Goal: Navigation & Orientation: Find specific page/section

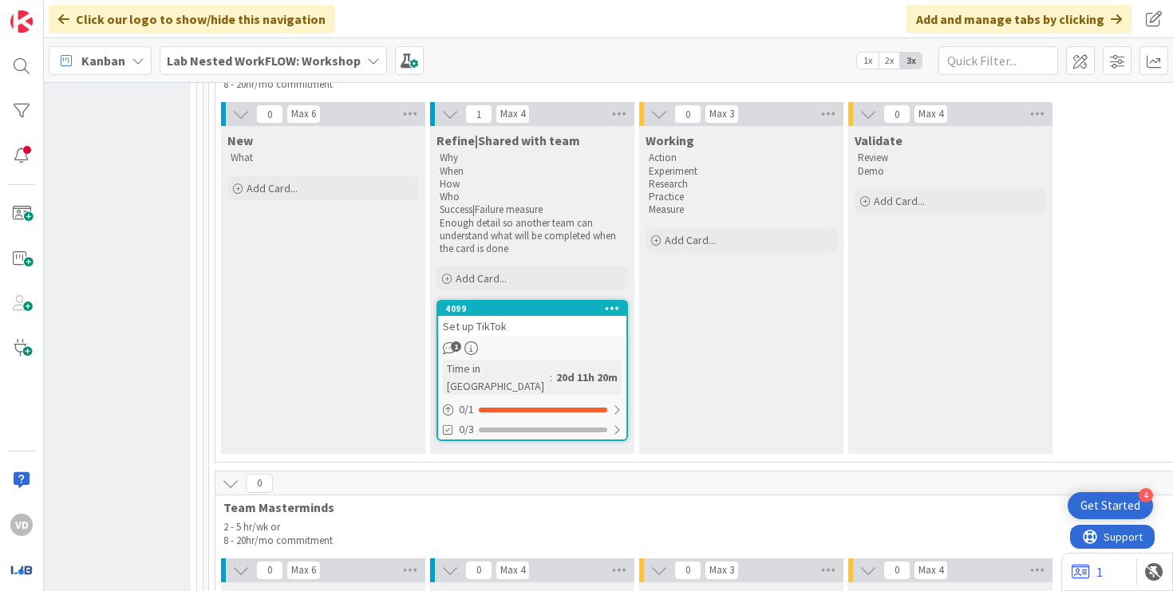
scroll to position [2527, 2047]
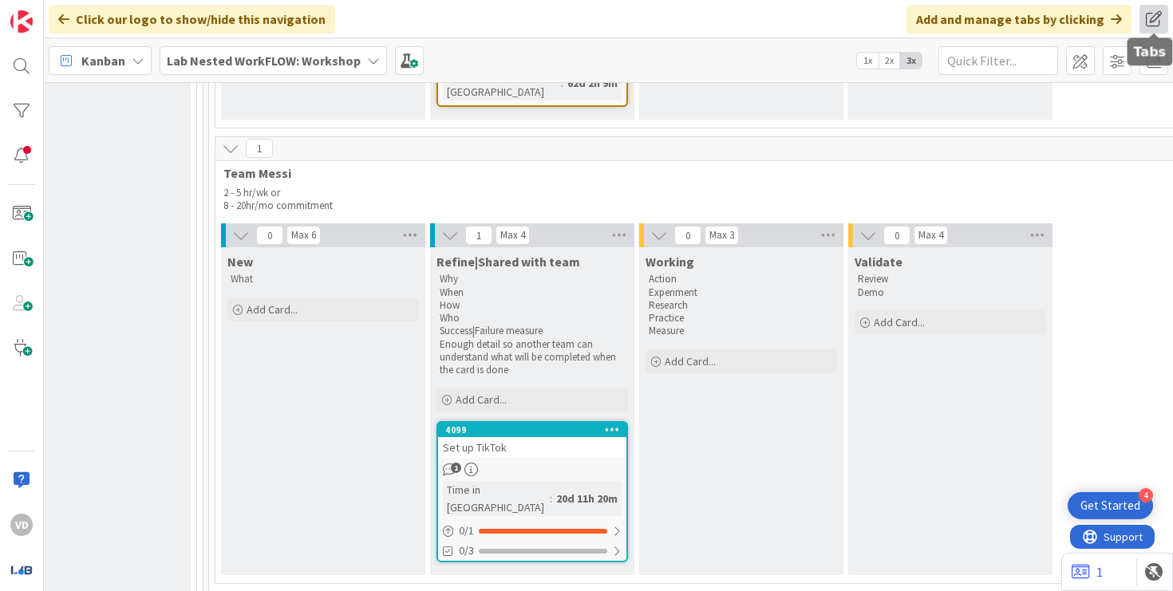
click at [1156, 12] on span at bounding box center [1154, 19] width 29 height 29
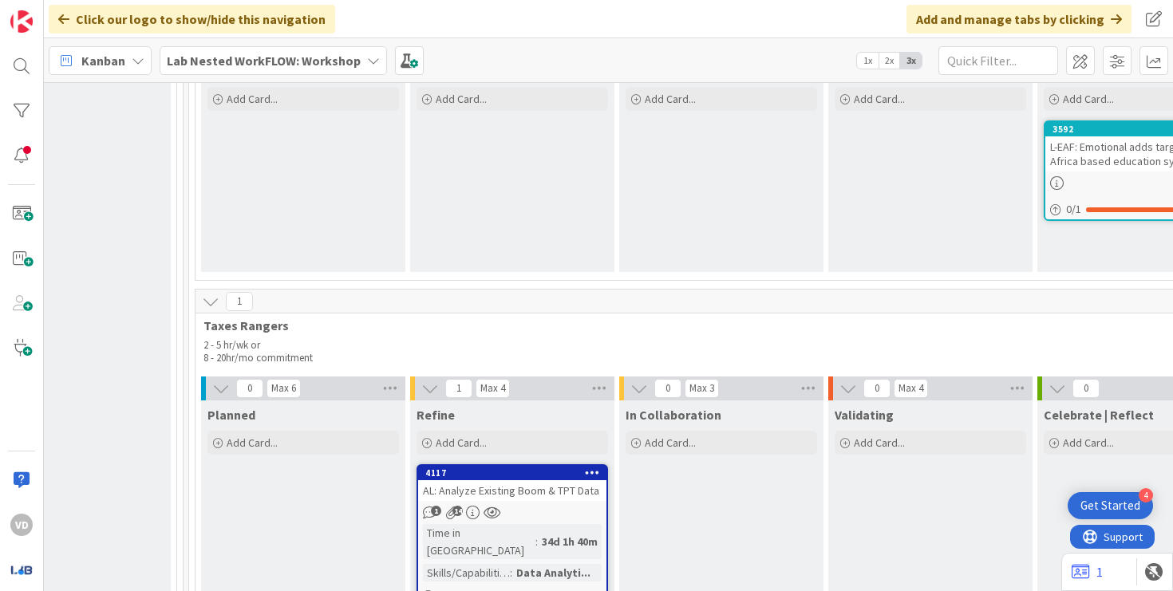
scroll to position [5168, 2067]
click at [484, 506] on icon at bounding box center [492, 513] width 17 height 14
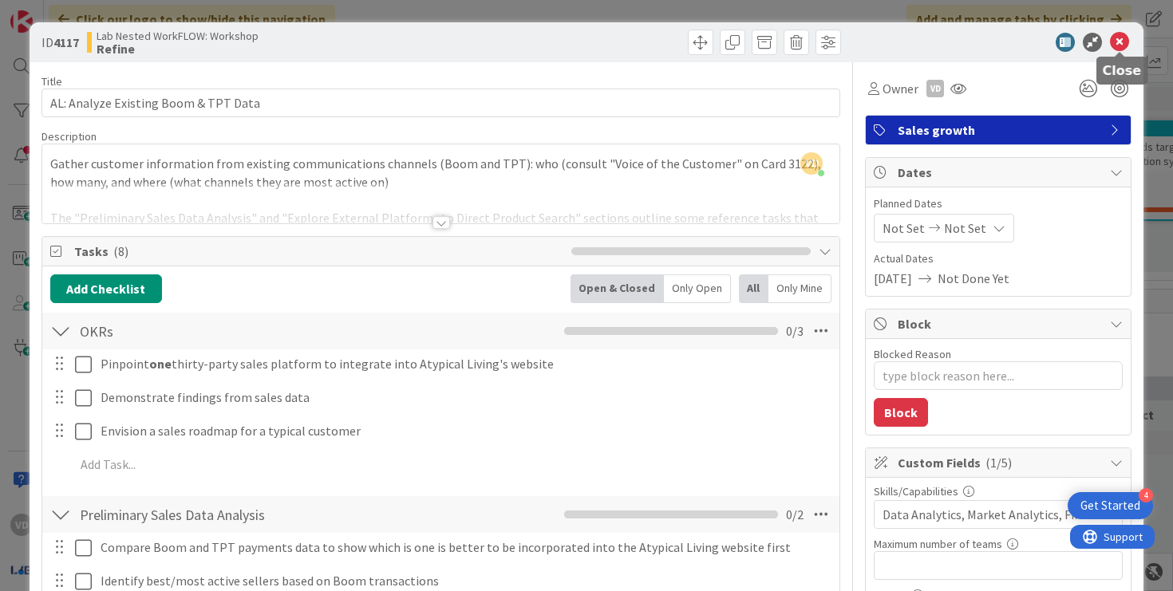
click at [1115, 42] on icon at bounding box center [1119, 42] width 19 height 19
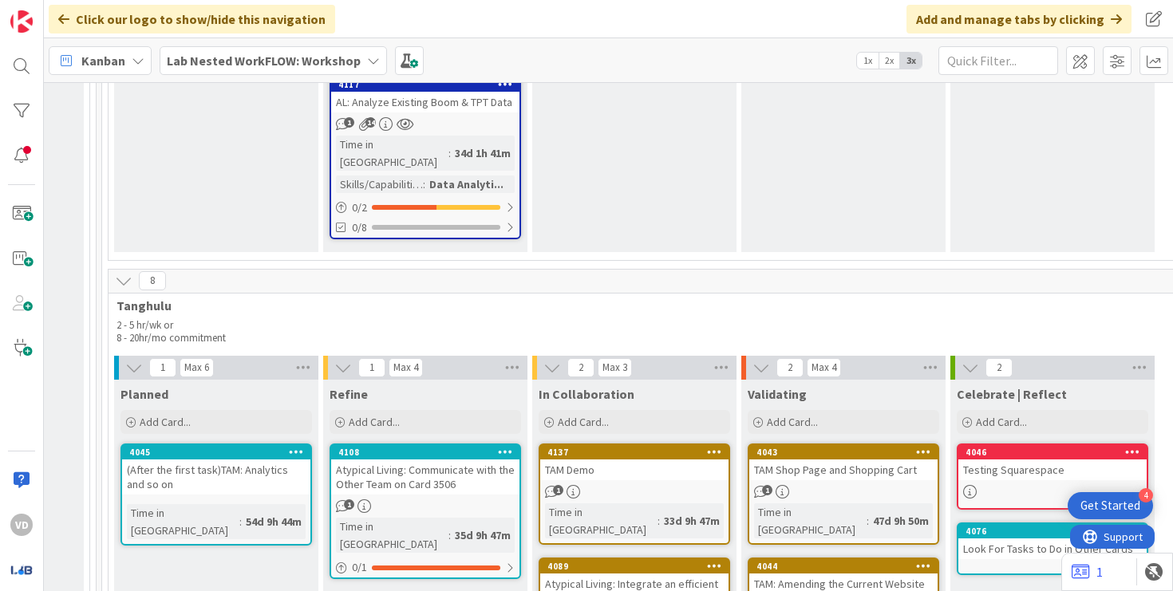
scroll to position [5556, 2153]
click at [444, 447] on div "4108" at bounding box center [430, 452] width 181 height 11
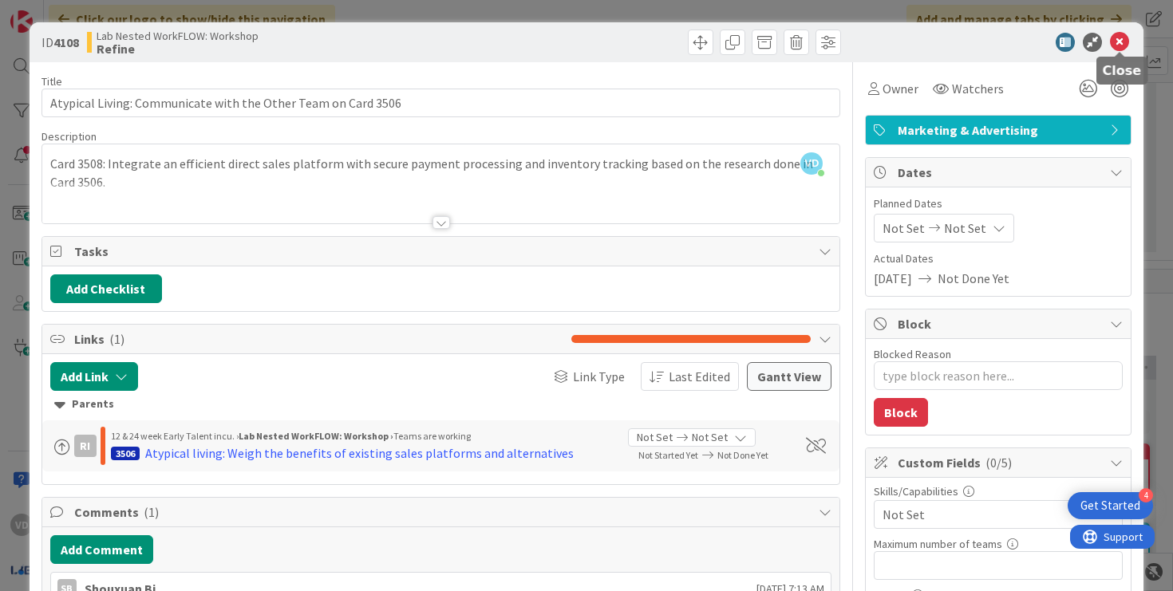
click at [1113, 45] on icon at bounding box center [1119, 42] width 19 height 19
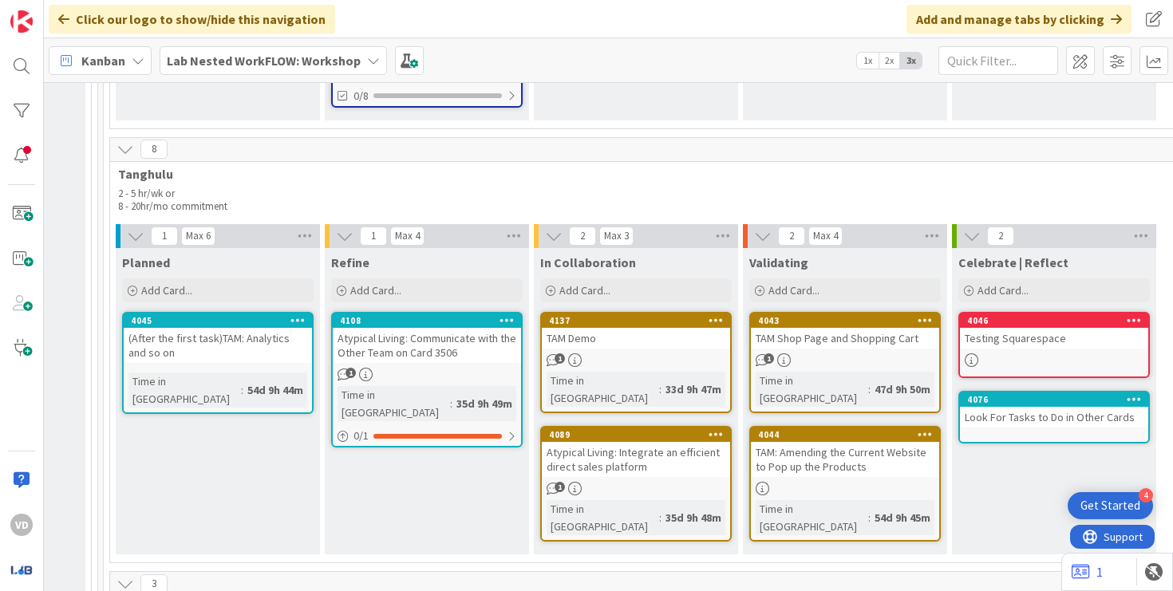
scroll to position [5650, 2153]
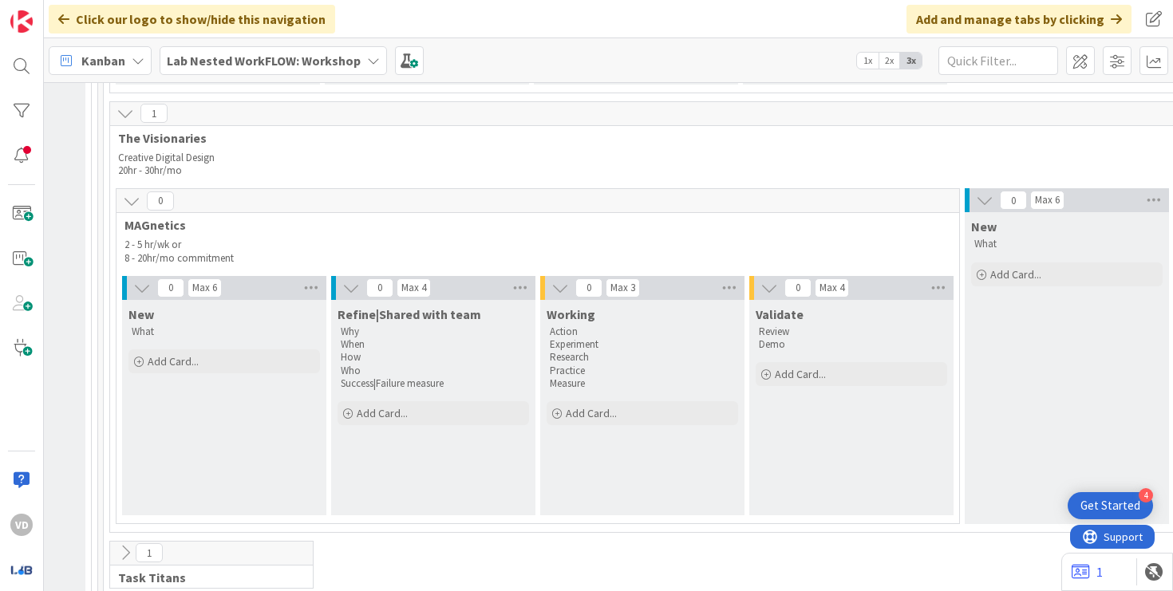
scroll to position [3344, 2153]
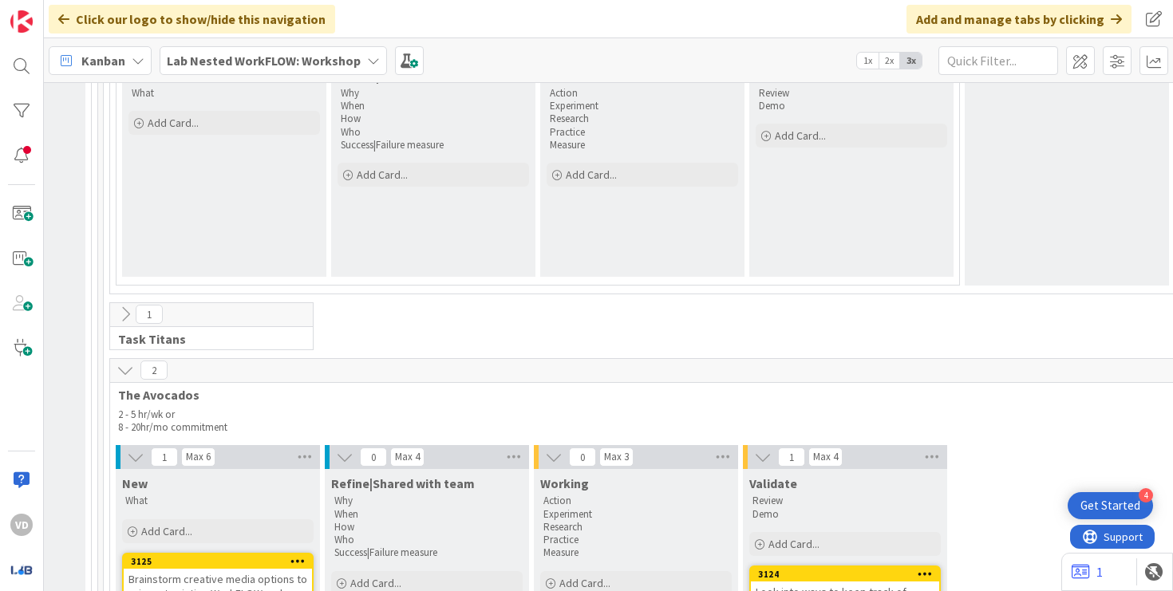
scroll to position [3572, 2153]
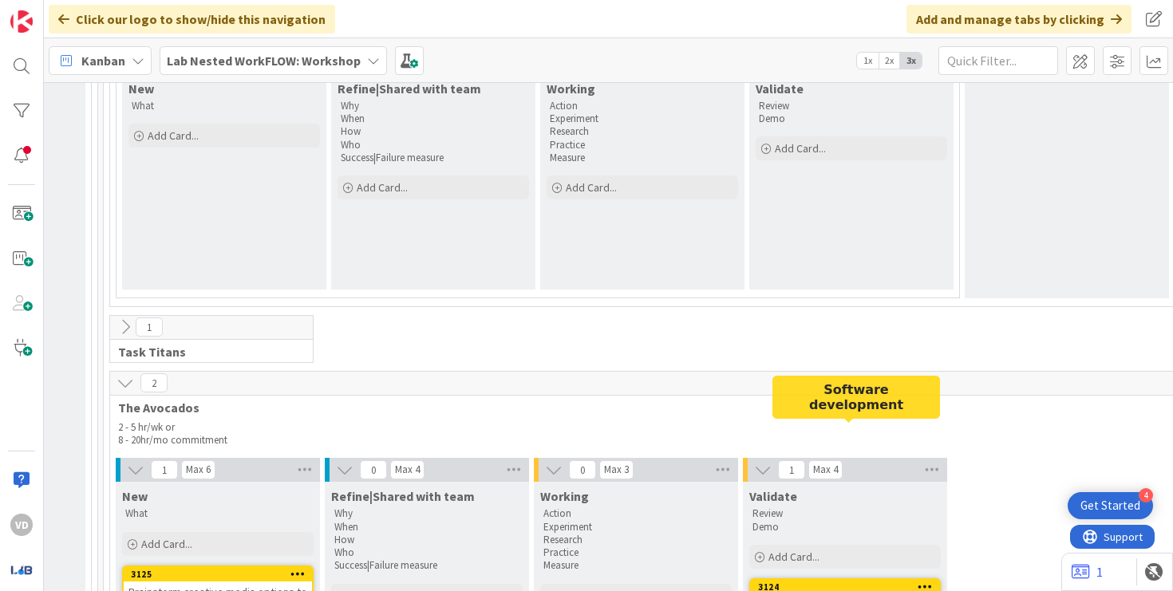
click at [821, 582] on div "3124" at bounding box center [848, 587] width 181 height 11
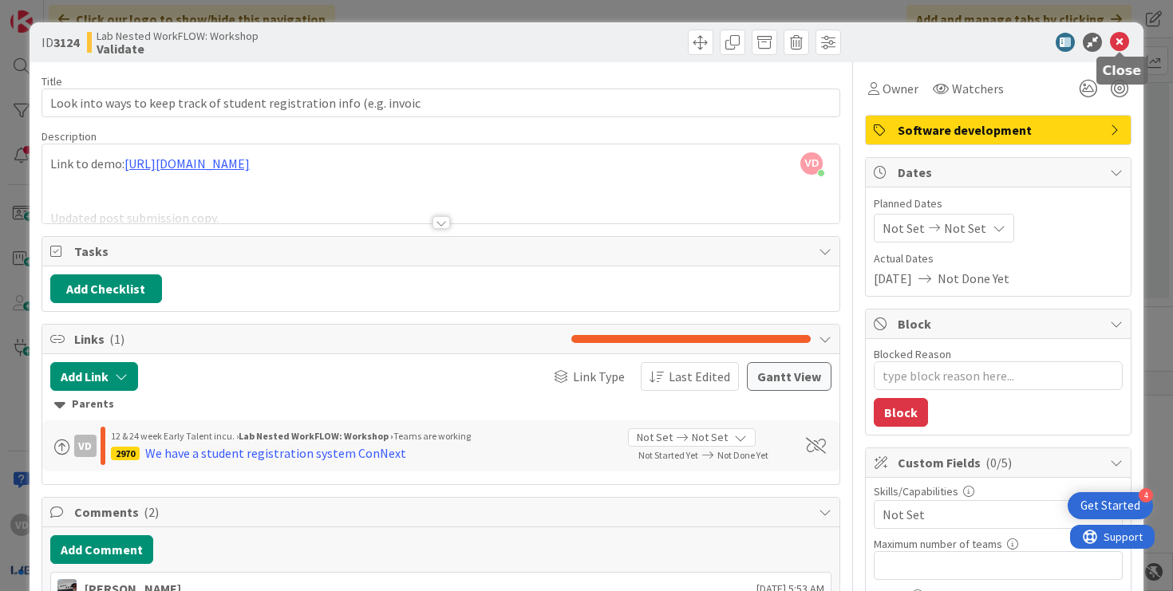
click at [1122, 41] on icon at bounding box center [1119, 42] width 19 height 19
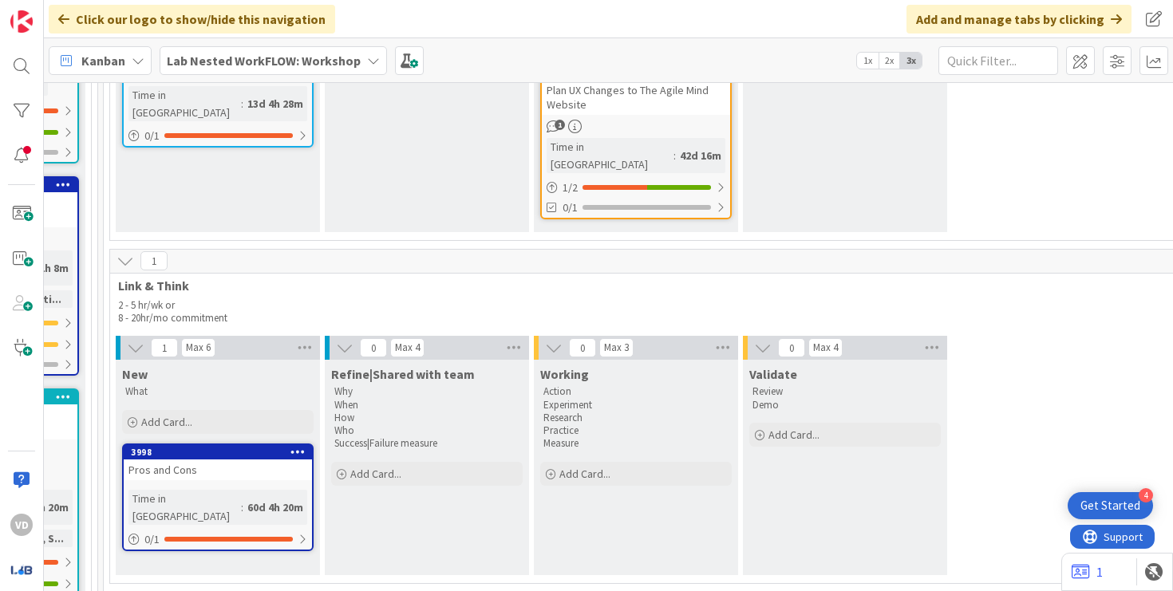
scroll to position [987, 2153]
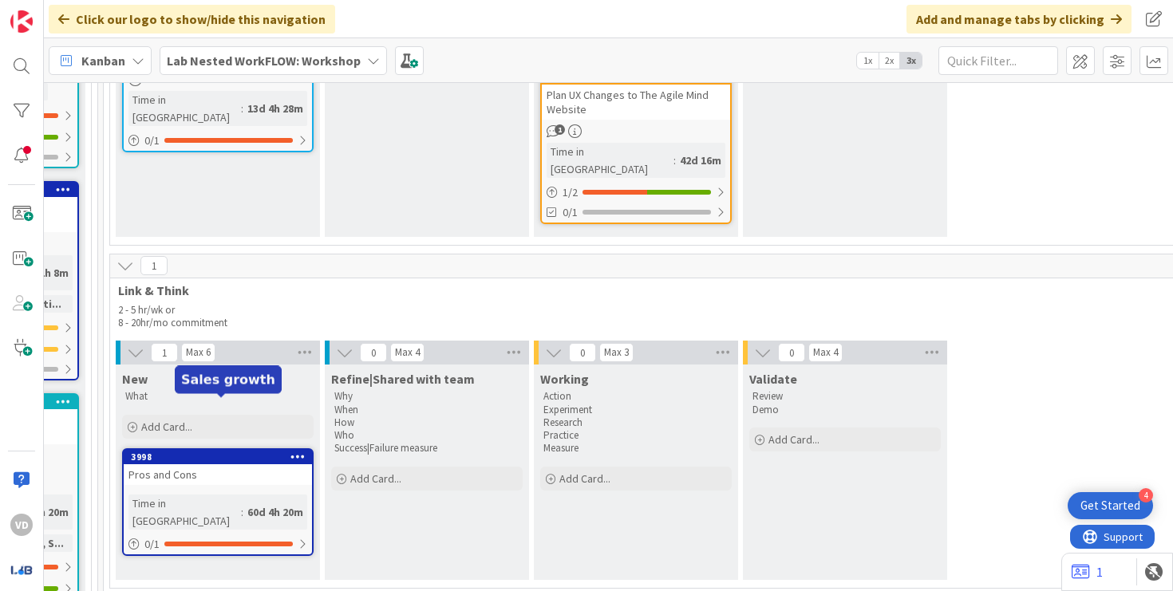
click at [215, 450] on div "3998" at bounding box center [218, 457] width 188 height 14
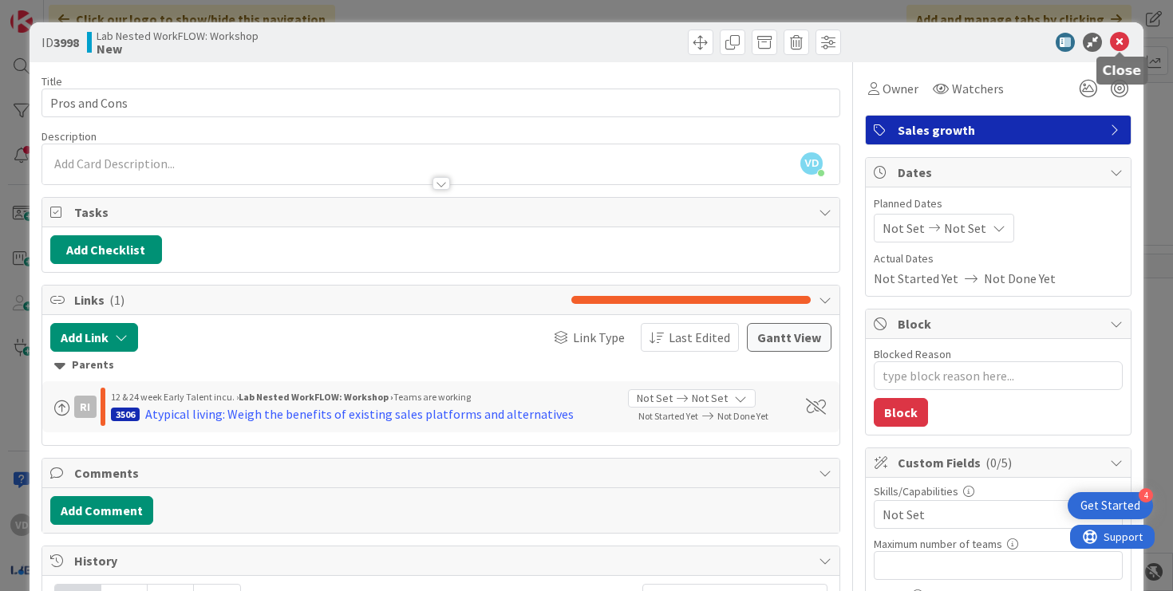
click at [1121, 45] on icon at bounding box center [1119, 42] width 19 height 19
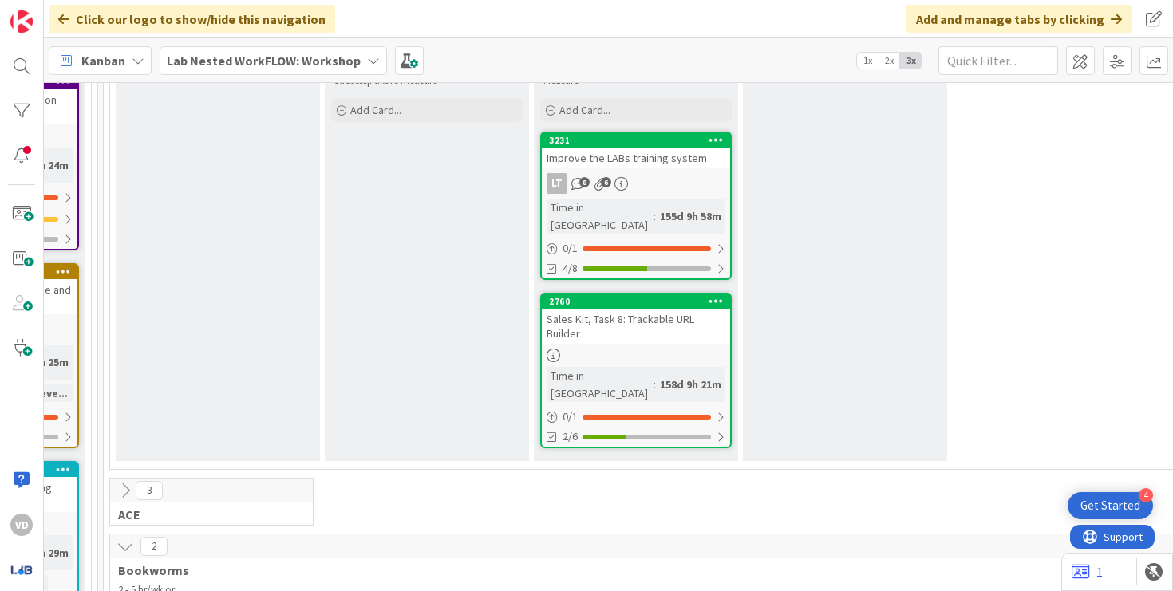
scroll to position [280, 2153]
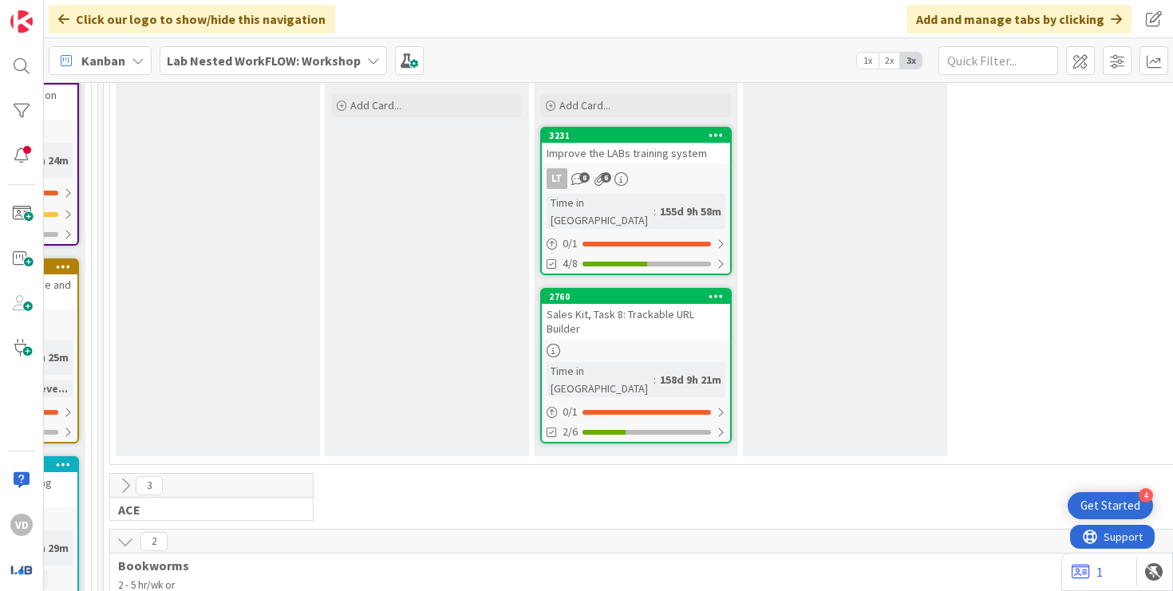
click at [613, 148] on div "Improve the LABs training system" at bounding box center [636, 153] width 188 height 21
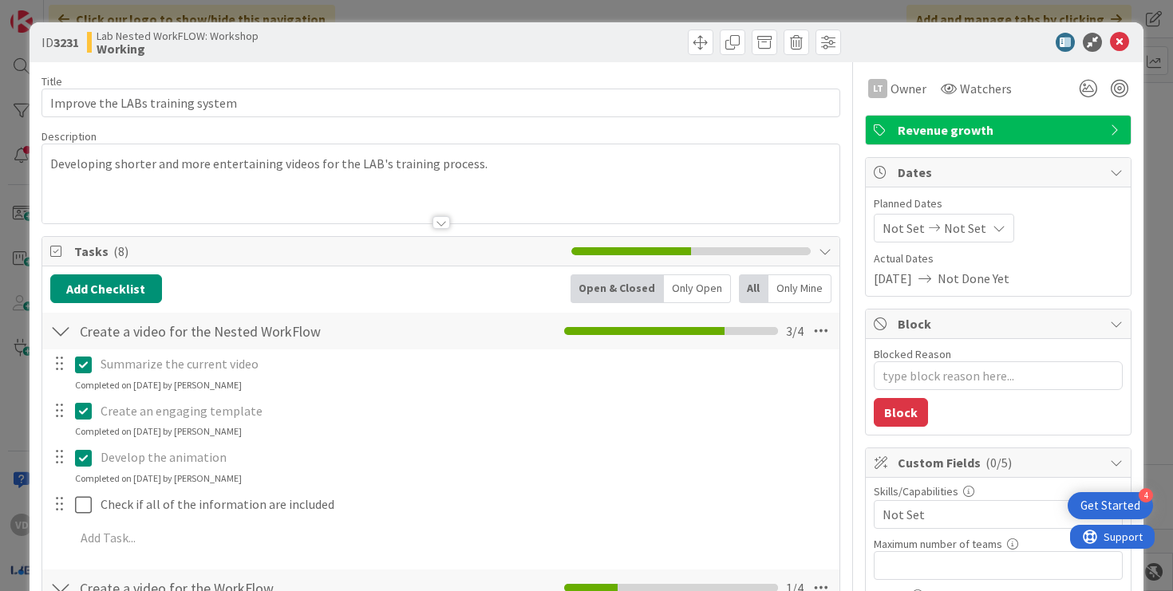
type textarea "x"
click at [1122, 43] on icon at bounding box center [1119, 42] width 19 height 19
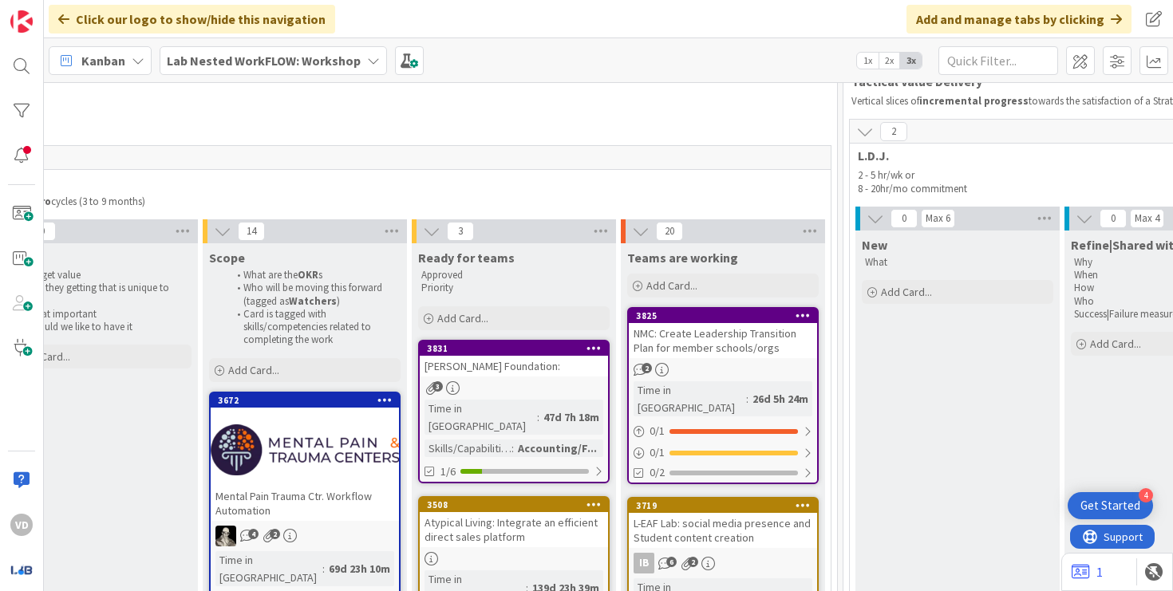
scroll to position [0, 1413]
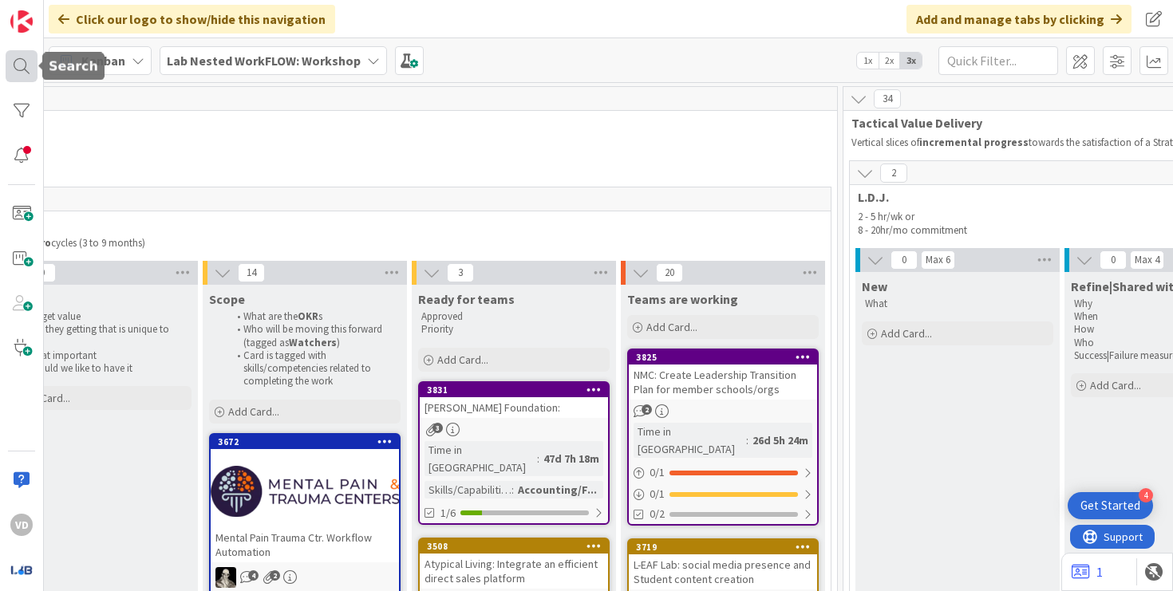
click at [19, 64] on div at bounding box center [22, 66] width 32 height 32
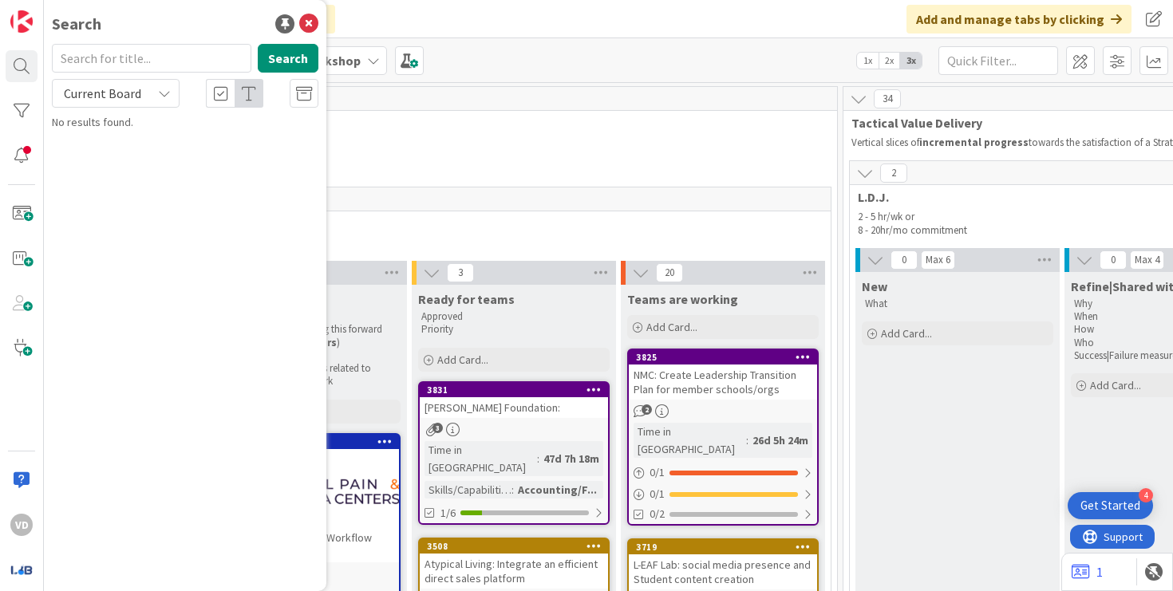
click at [124, 50] on input "text" at bounding box center [152, 58] width 200 height 29
type input "hashtags"
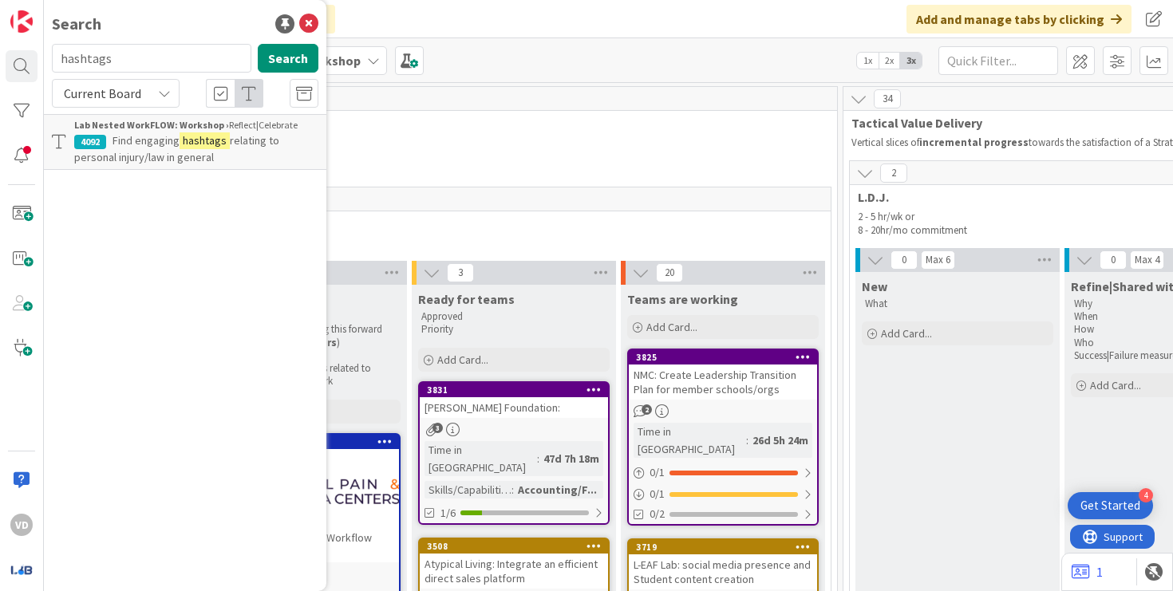
click at [123, 144] on span "Find engaging" at bounding box center [146, 140] width 67 height 14
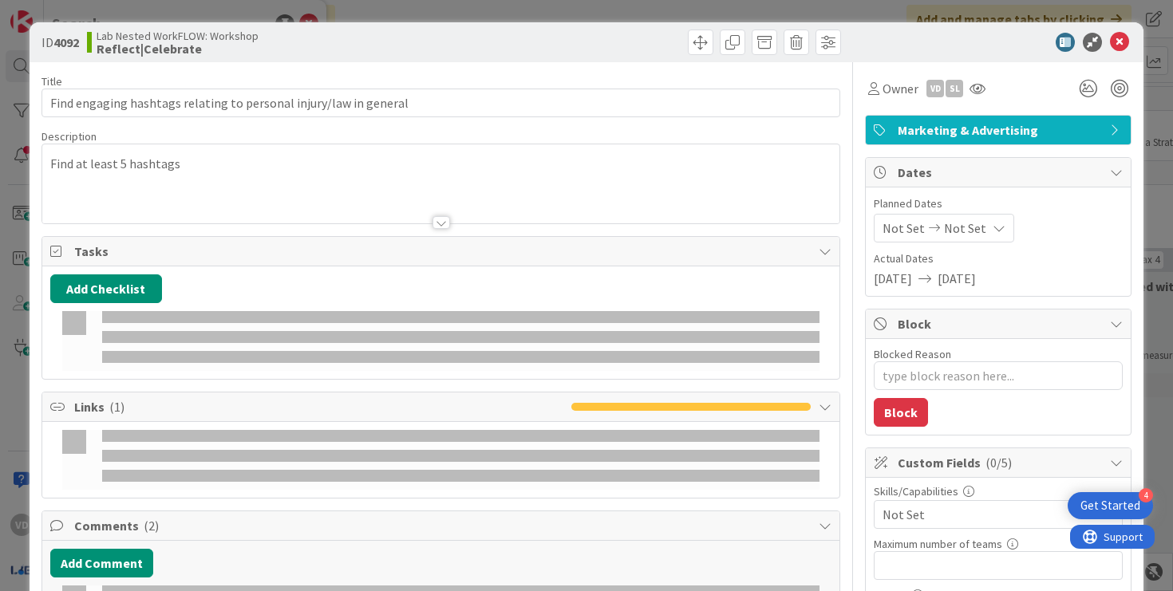
type textarea "x"
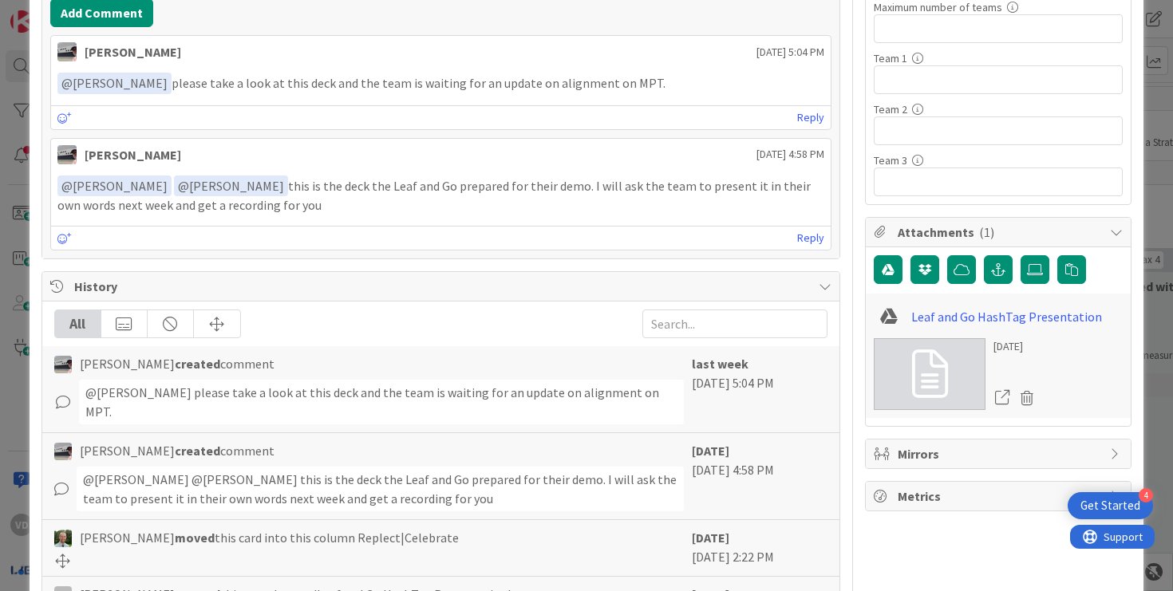
scroll to position [575, 0]
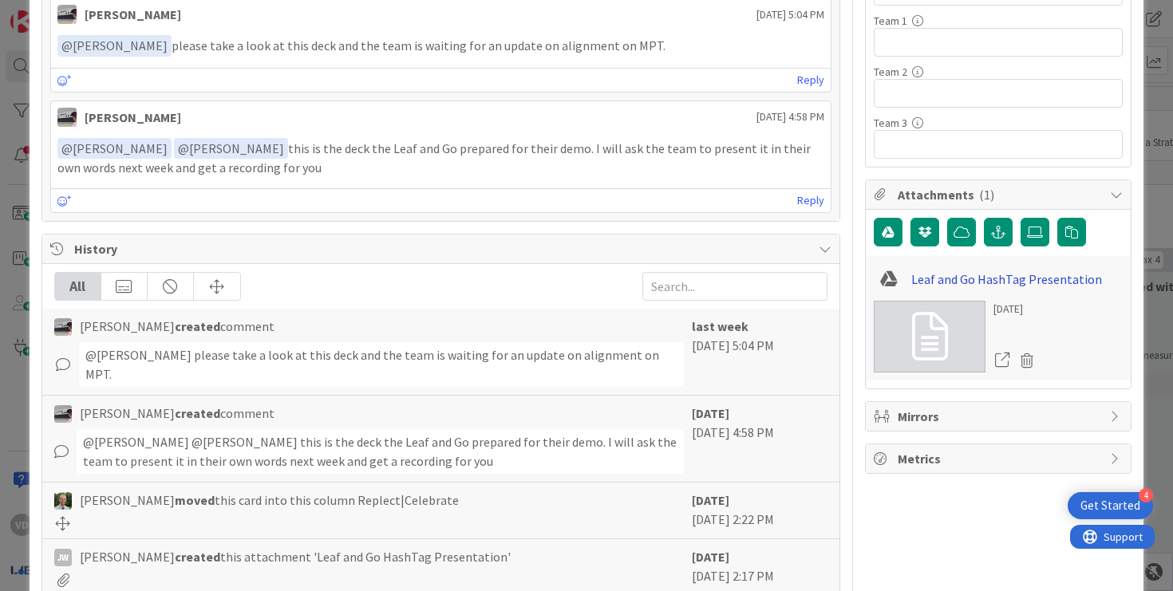
click at [1018, 278] on link "Leaf and Go HashTag Presentation" at bounding box center [1006, 279] width 191 height 19
